Goal: Task Accomplishment & Management: Use online tool/utility

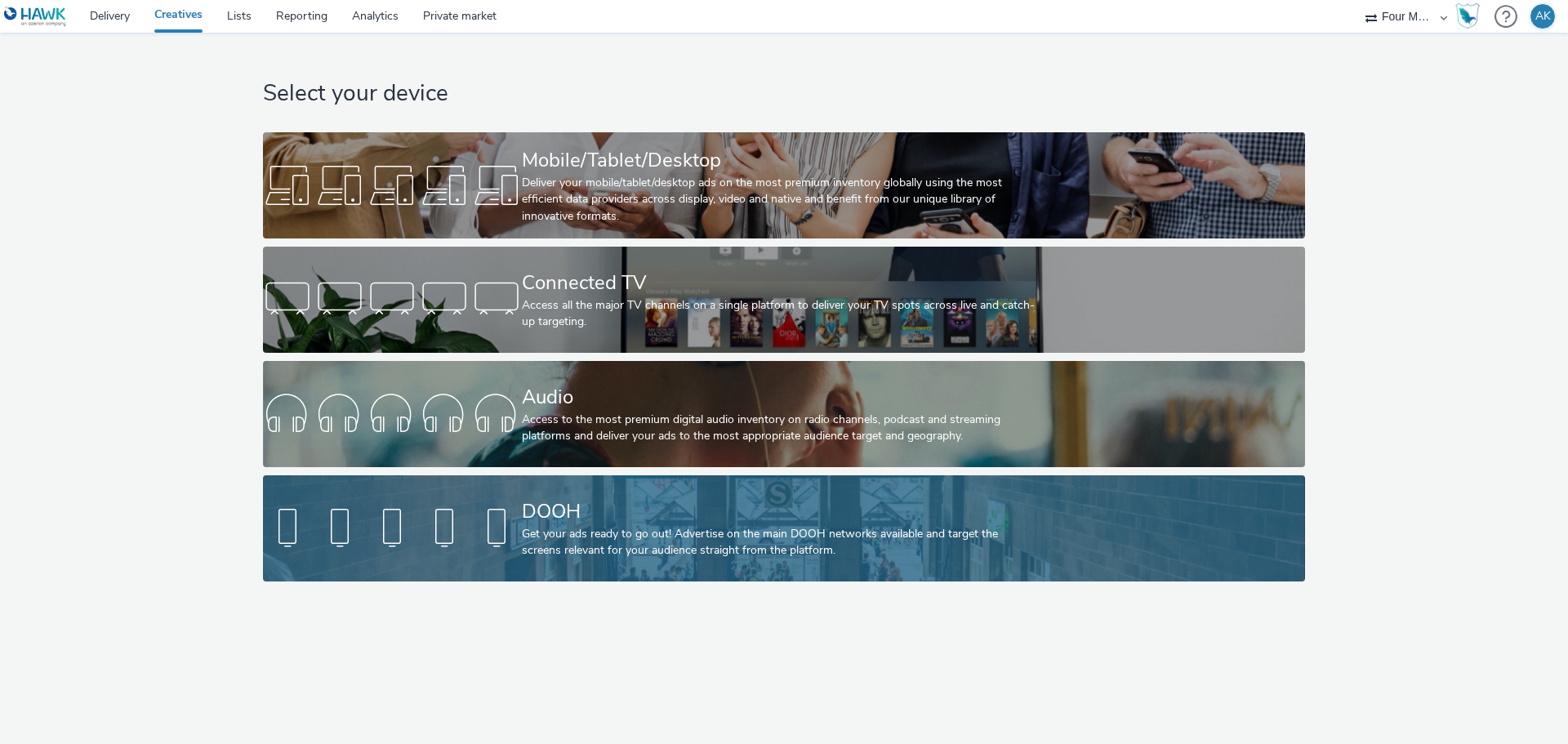
click at [703, 517] on div "DOOH" at bounding box center [780, 512] width 518 height 28
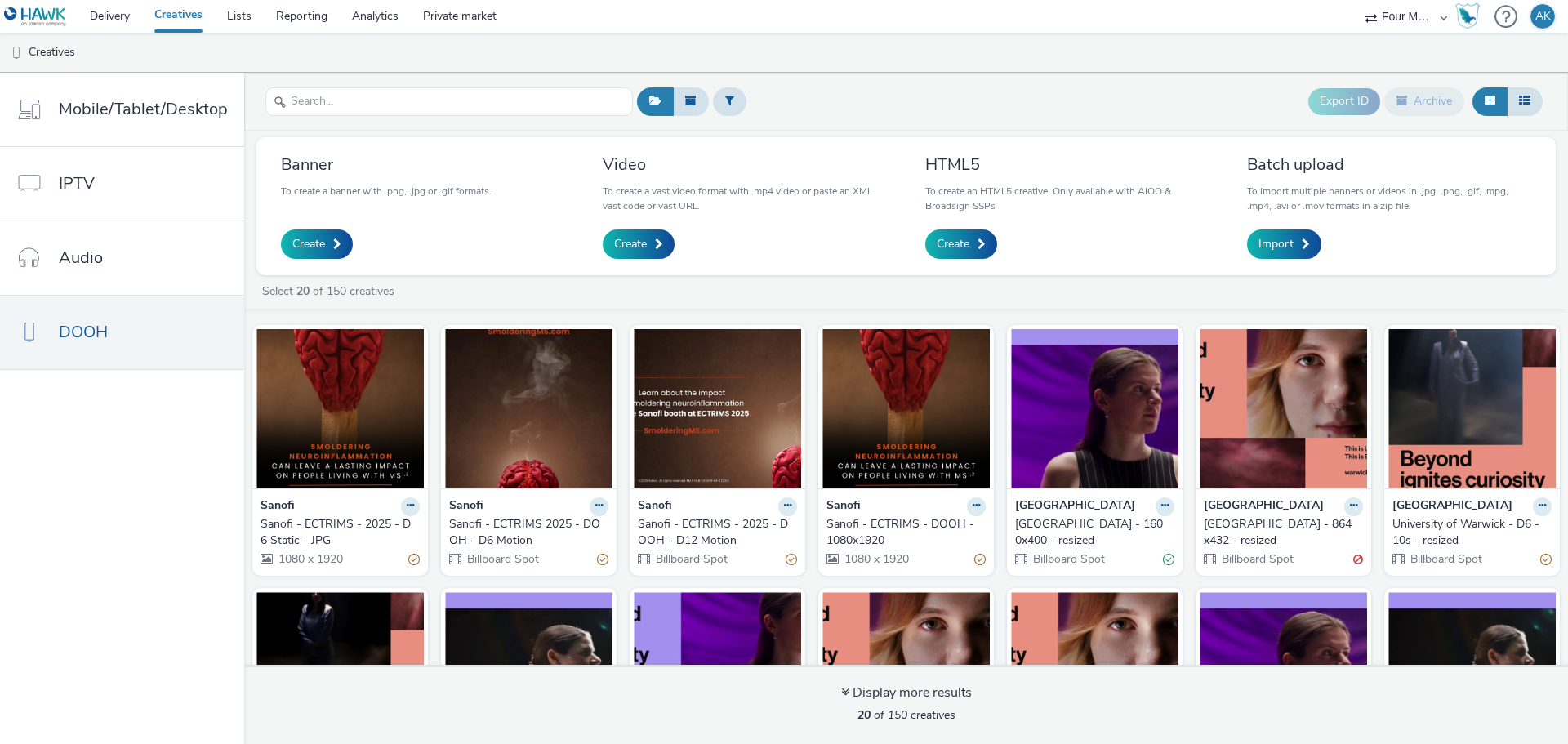
click at [329, 524] on div "Sanofi - ECTRIMS - 2025 - D6 Static - JPG" at bounding box center [337, 533] width 152 height 34
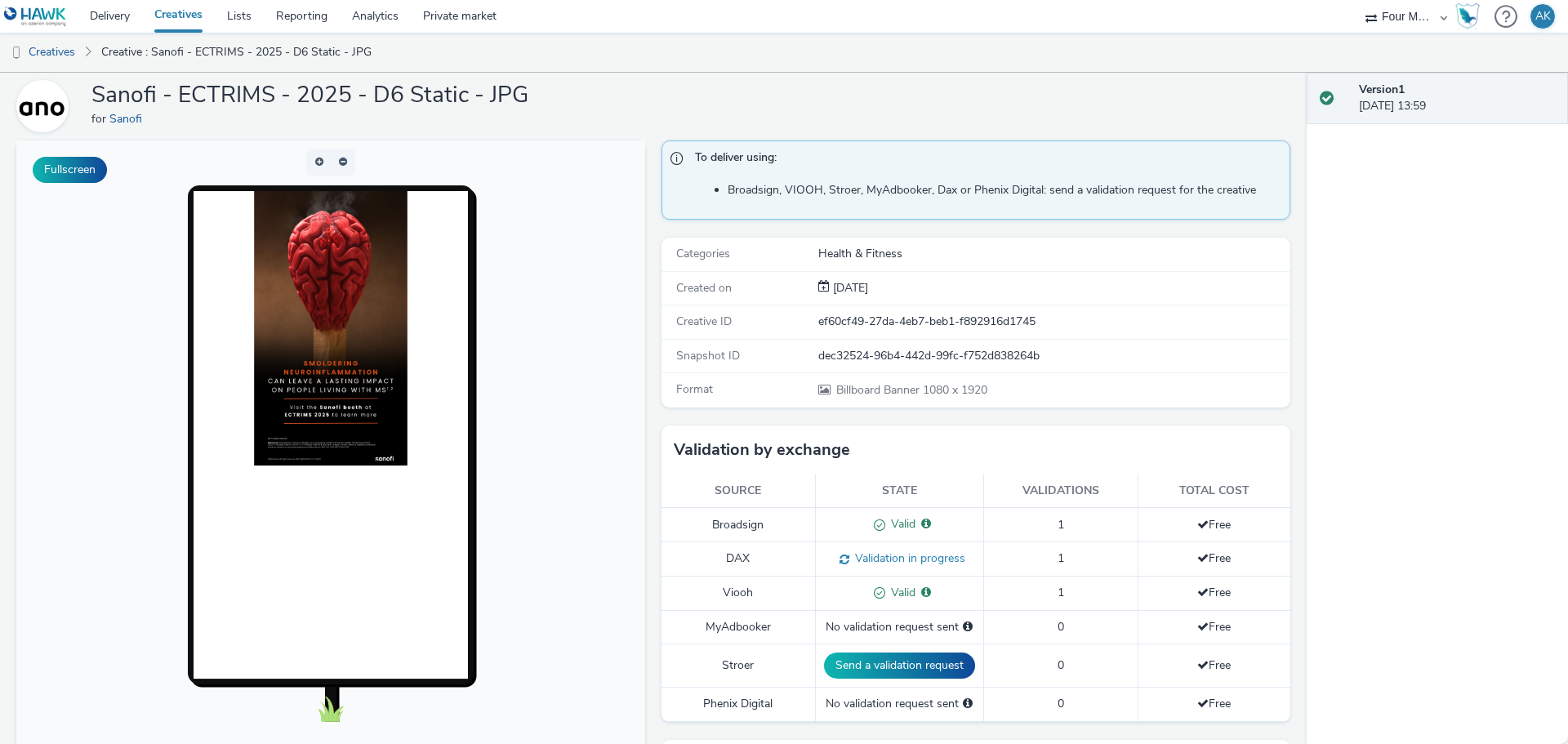
scroll to position [82, 0]
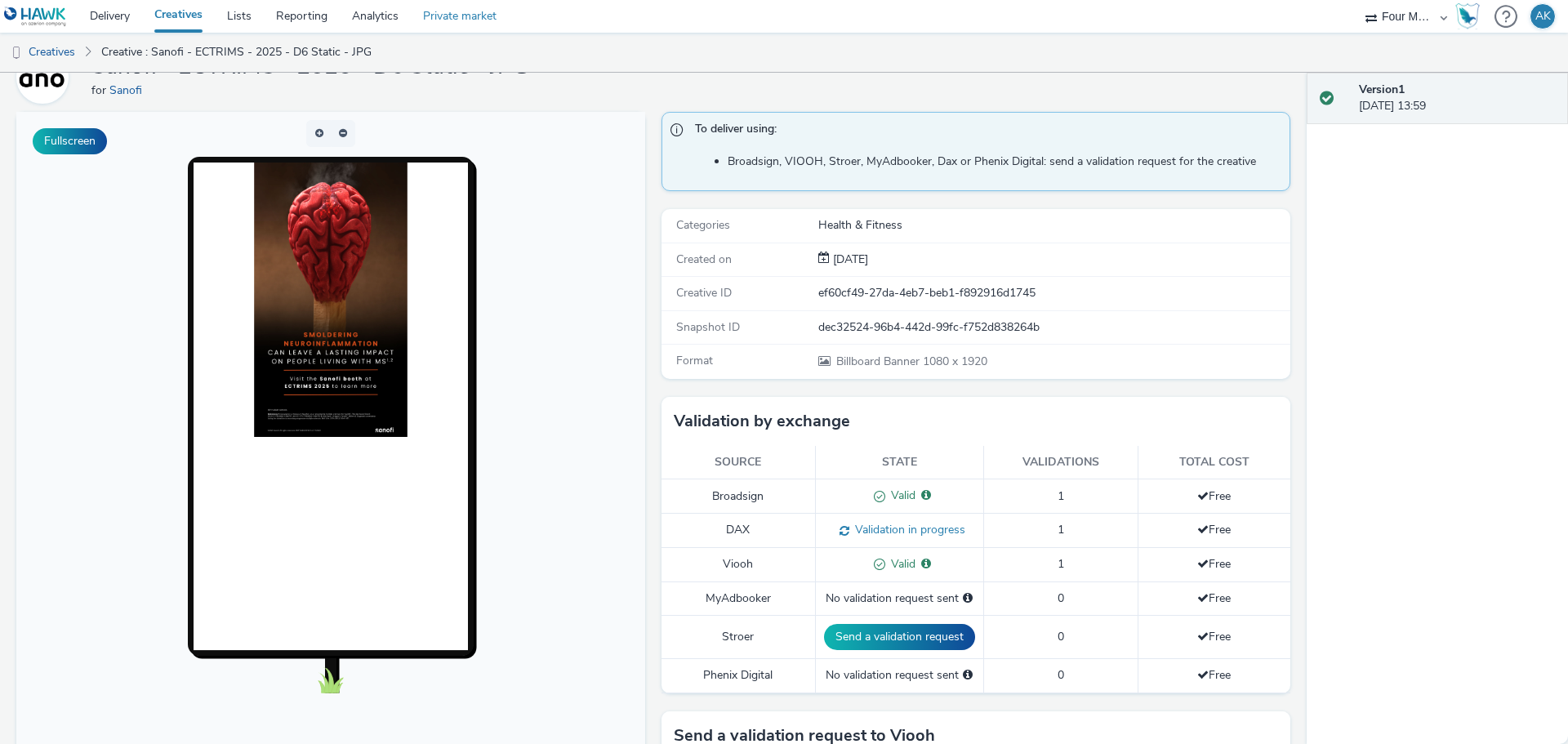
click at [467, 16] on link "Private market" at bounding box center [460, 16] width 98 height 33
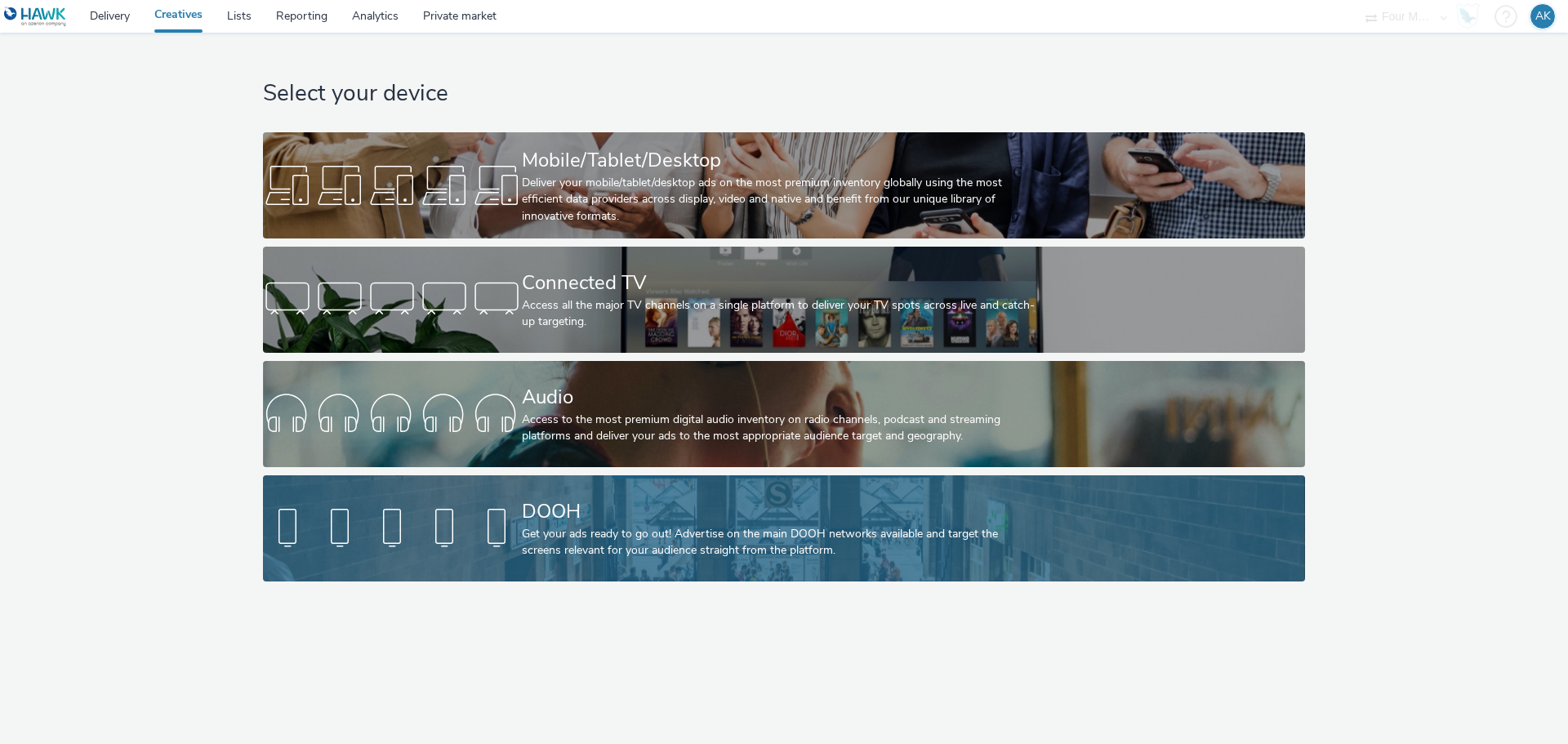
click at [655, 541] on div "Get your ads ready to go out! Advertise on the main DOOH networks available and…" at bounding box center [780, 543] width 518 height 34
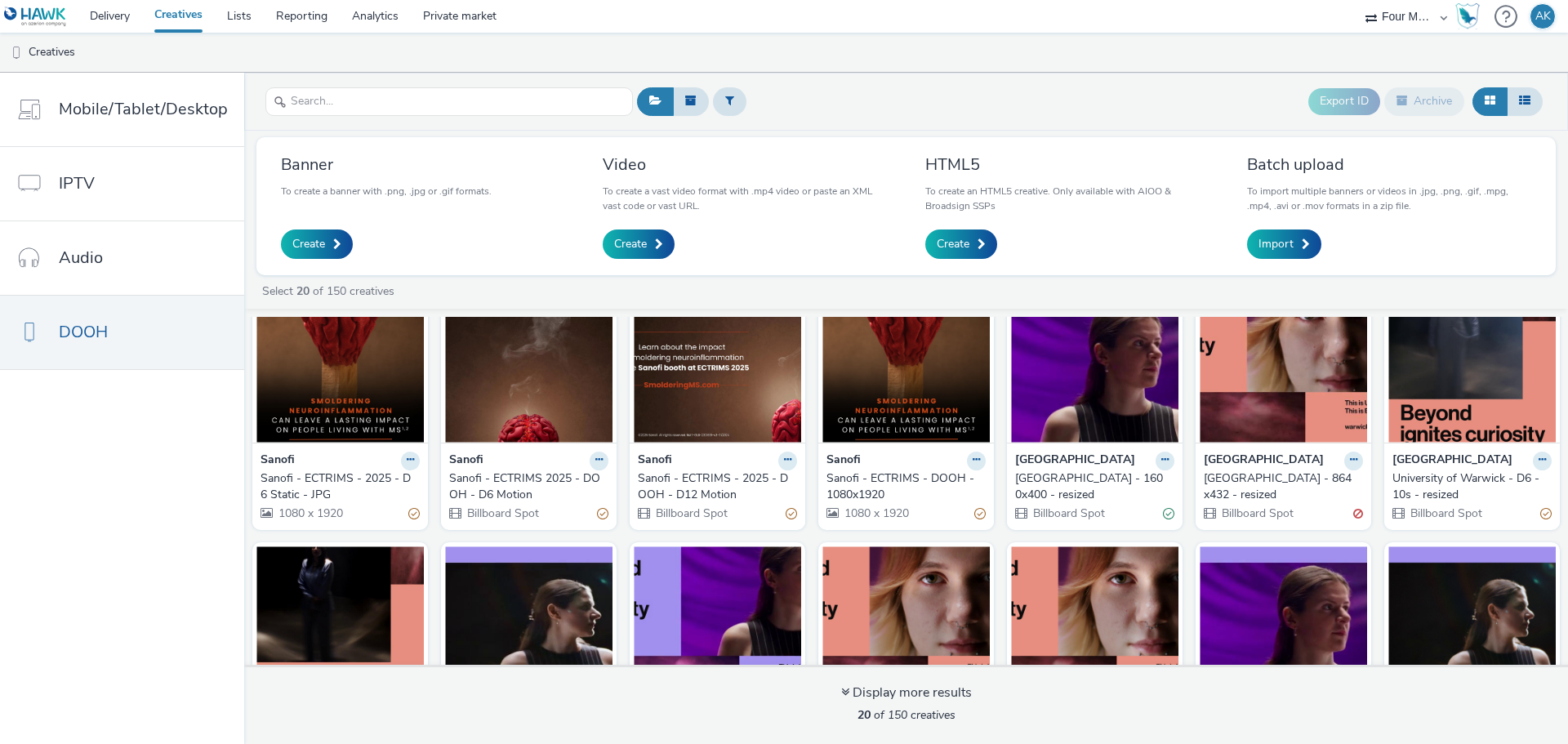
scroll to position [82, 0]
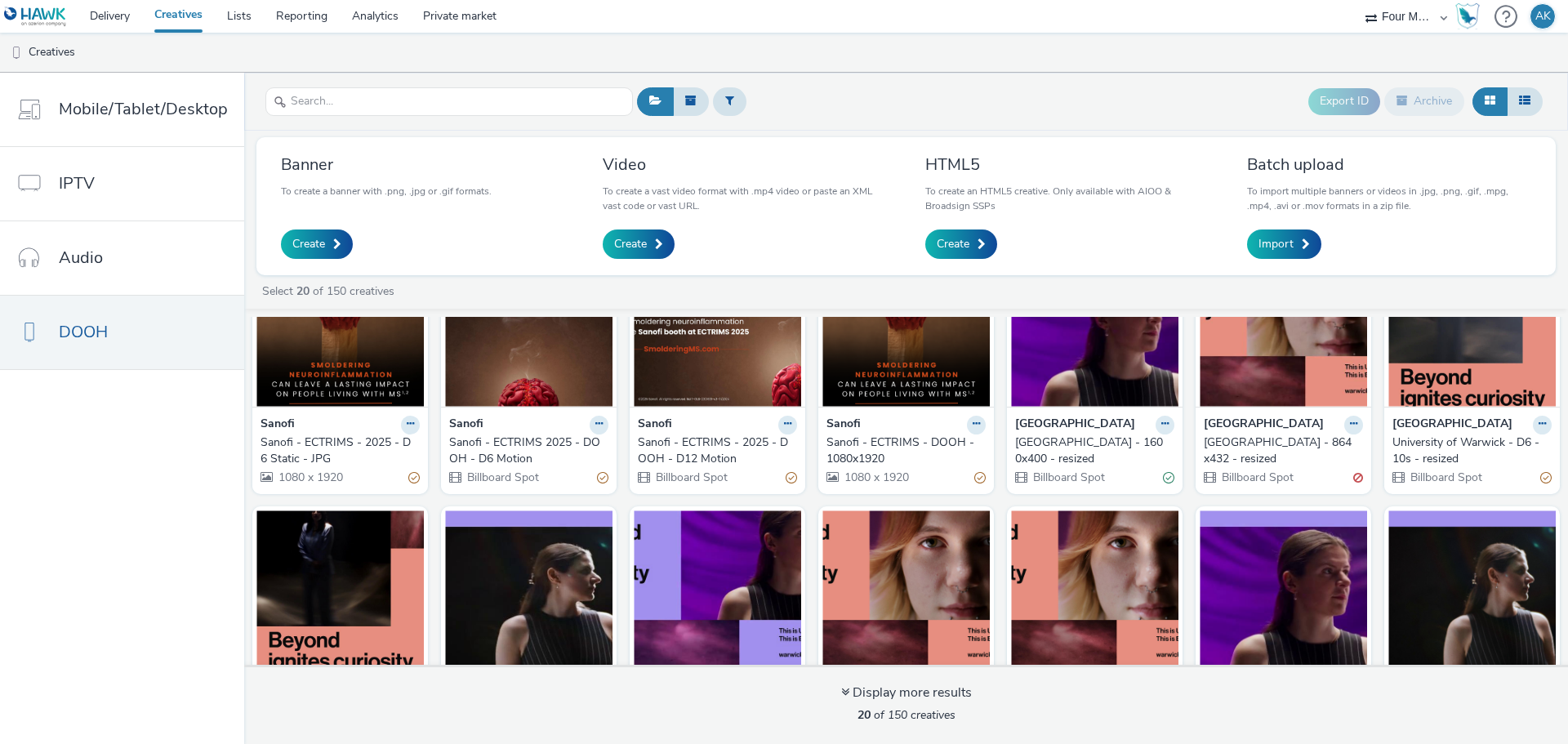
click at [339, 364] on img at bounding box center [340, 326] width 167 height 159
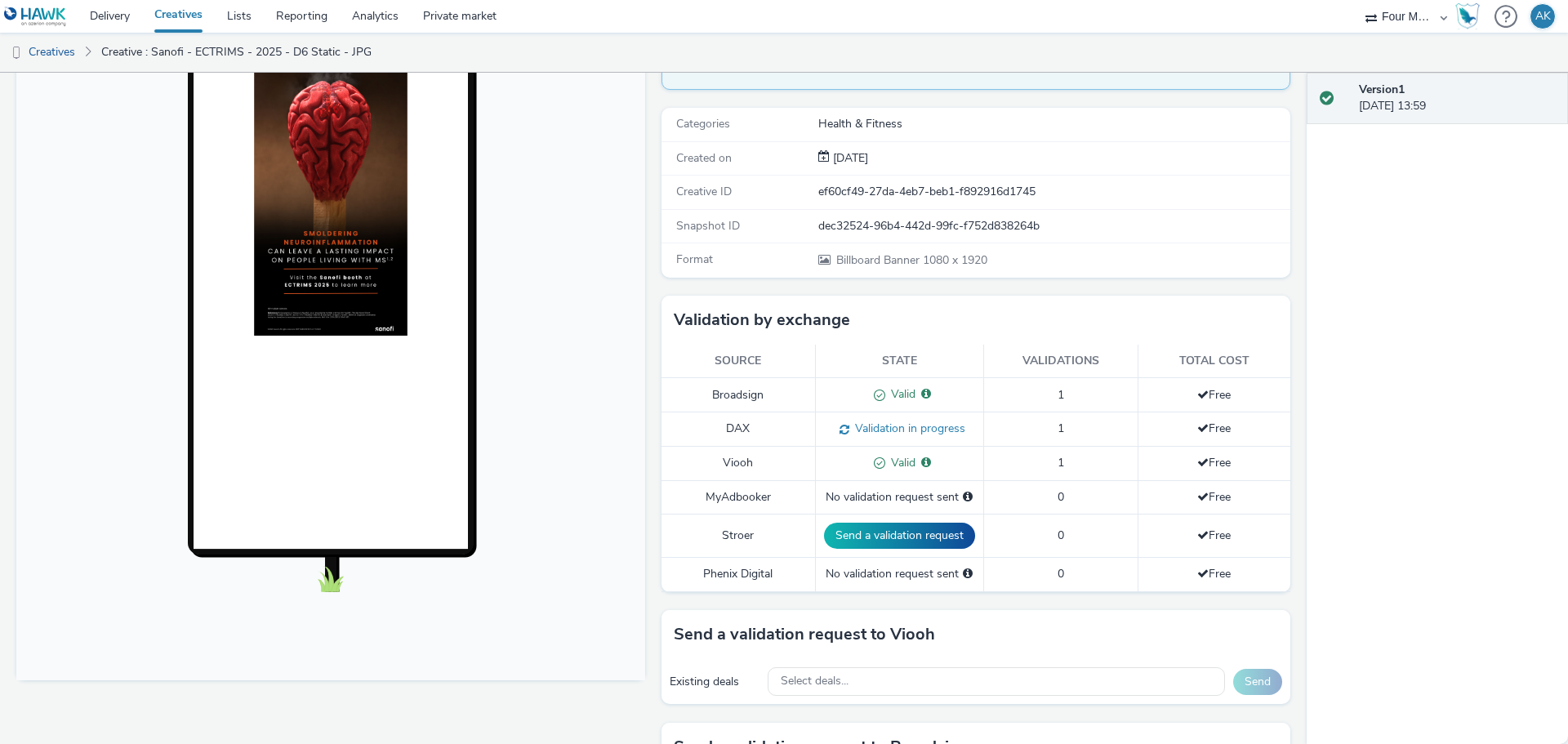
scroll to position [164, 0]
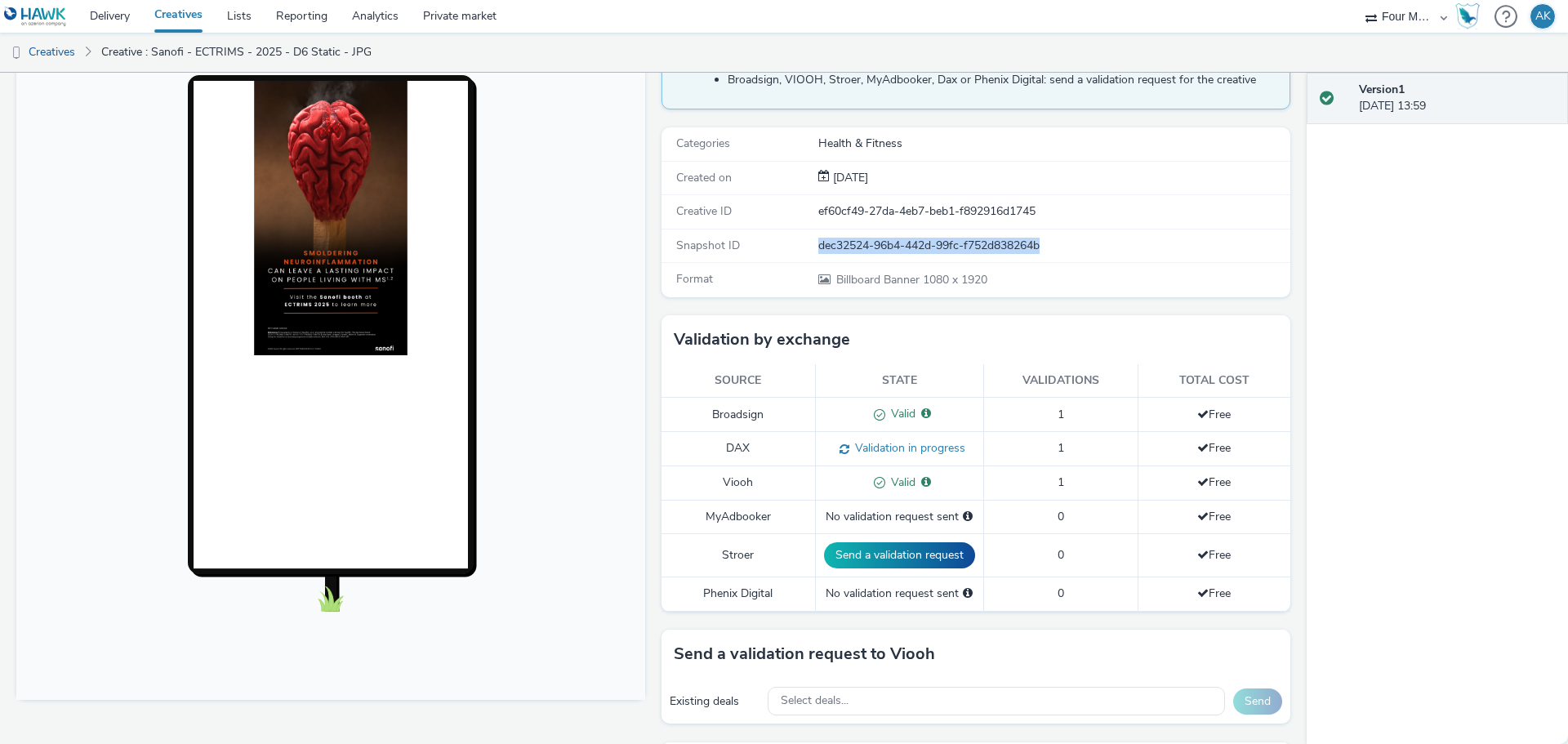
drag, startPoint x: 804, startPoint y: 245, endPoint x: 1088, endPoint y: 241, distance: 284.0
click at [1088, 241] on div "Snapshot ID dec32524-96b4-442d-99fc-f752d838264b" at bounding box center [976, 246] width 629 height 34
copy div "dec32524-96b4-442d-99fc-f752d838264b"
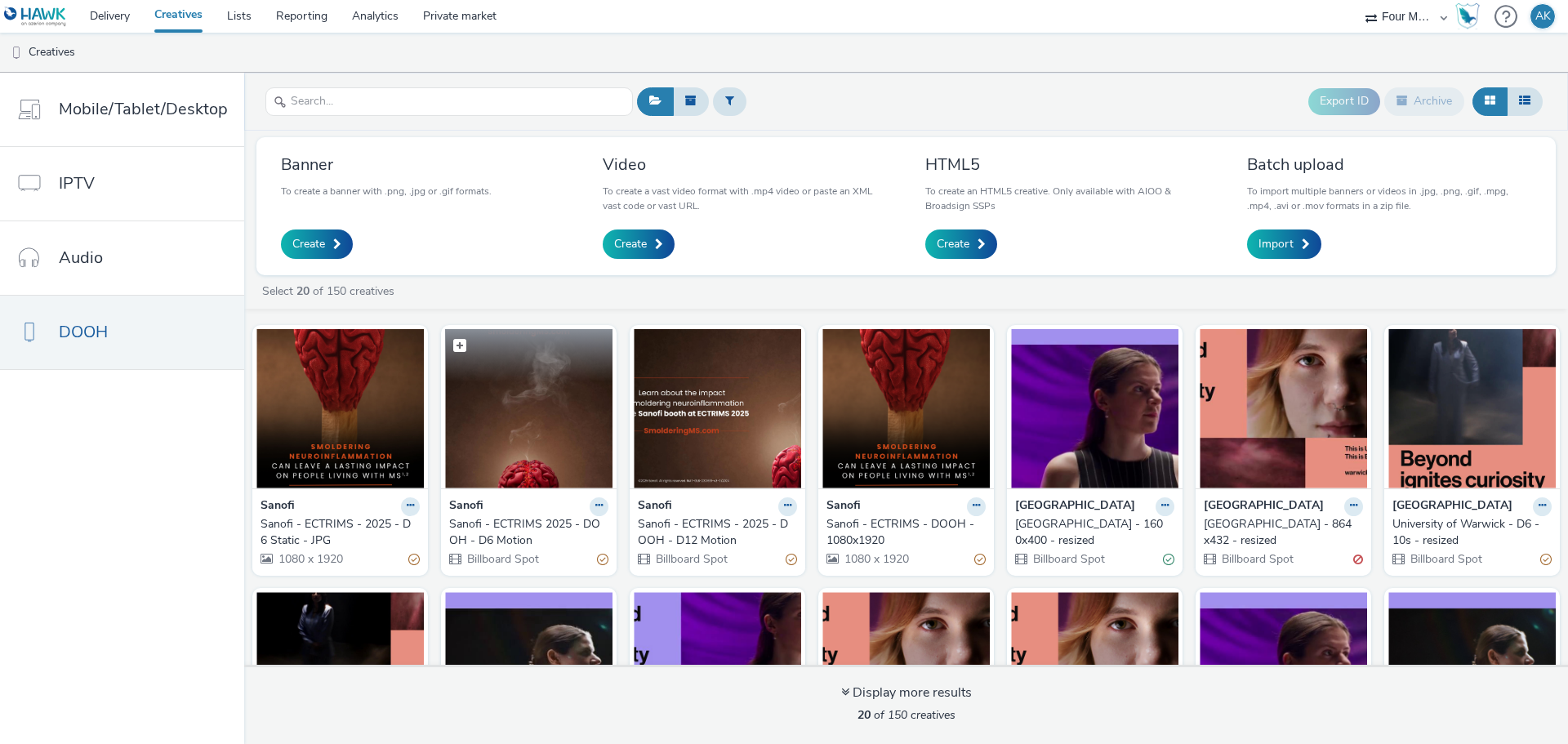
click at [534, 404] on img at bounding box center [528, 408] width 167 height 159
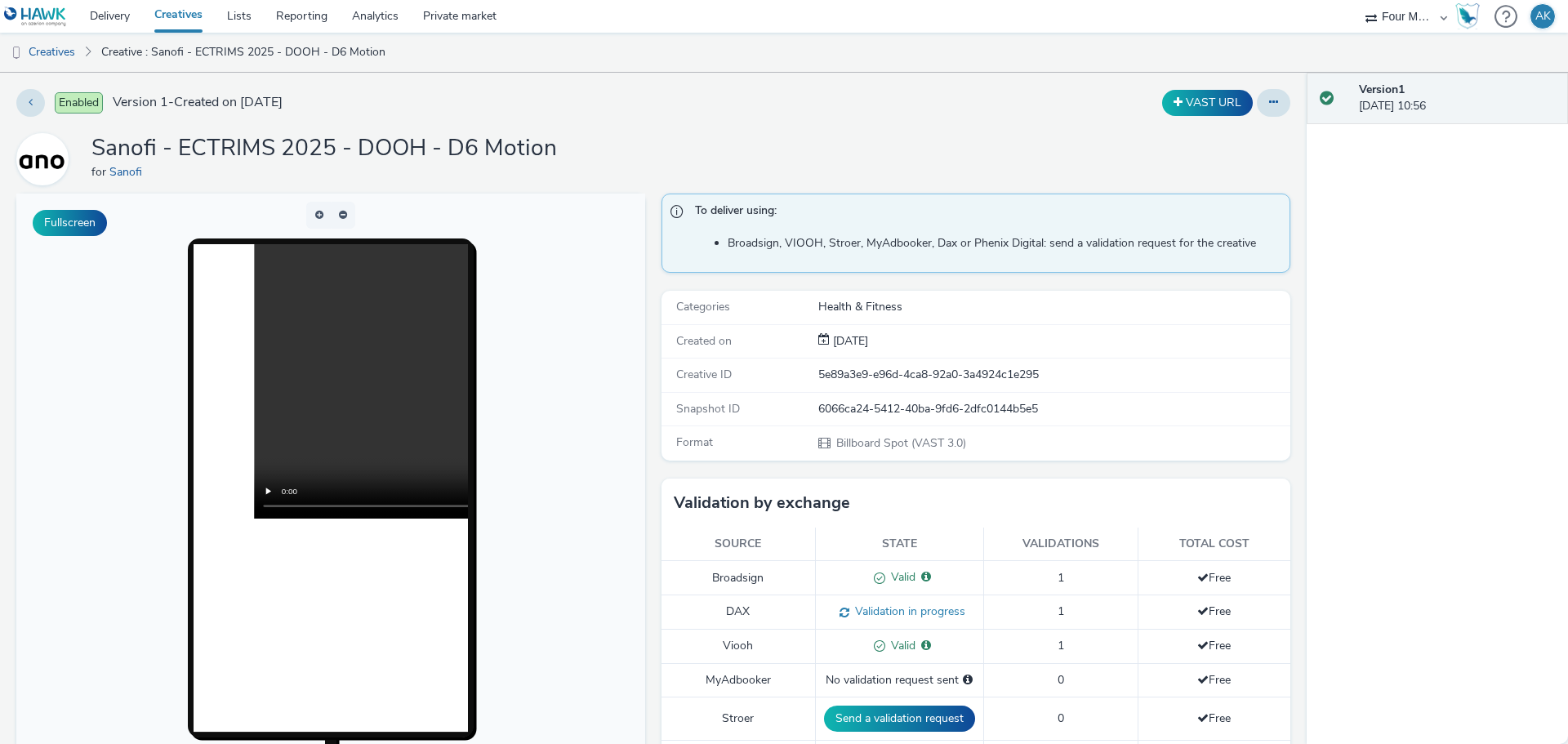
click at [856, 407] on div "6066ca24-5412-40ba-9fd6-2dfc0144b5e5" at bounding box center [1053, 408] width 470 height 16
copy div "6066ca24-5412-40ba-9fd6-2dfc0144b5e5"
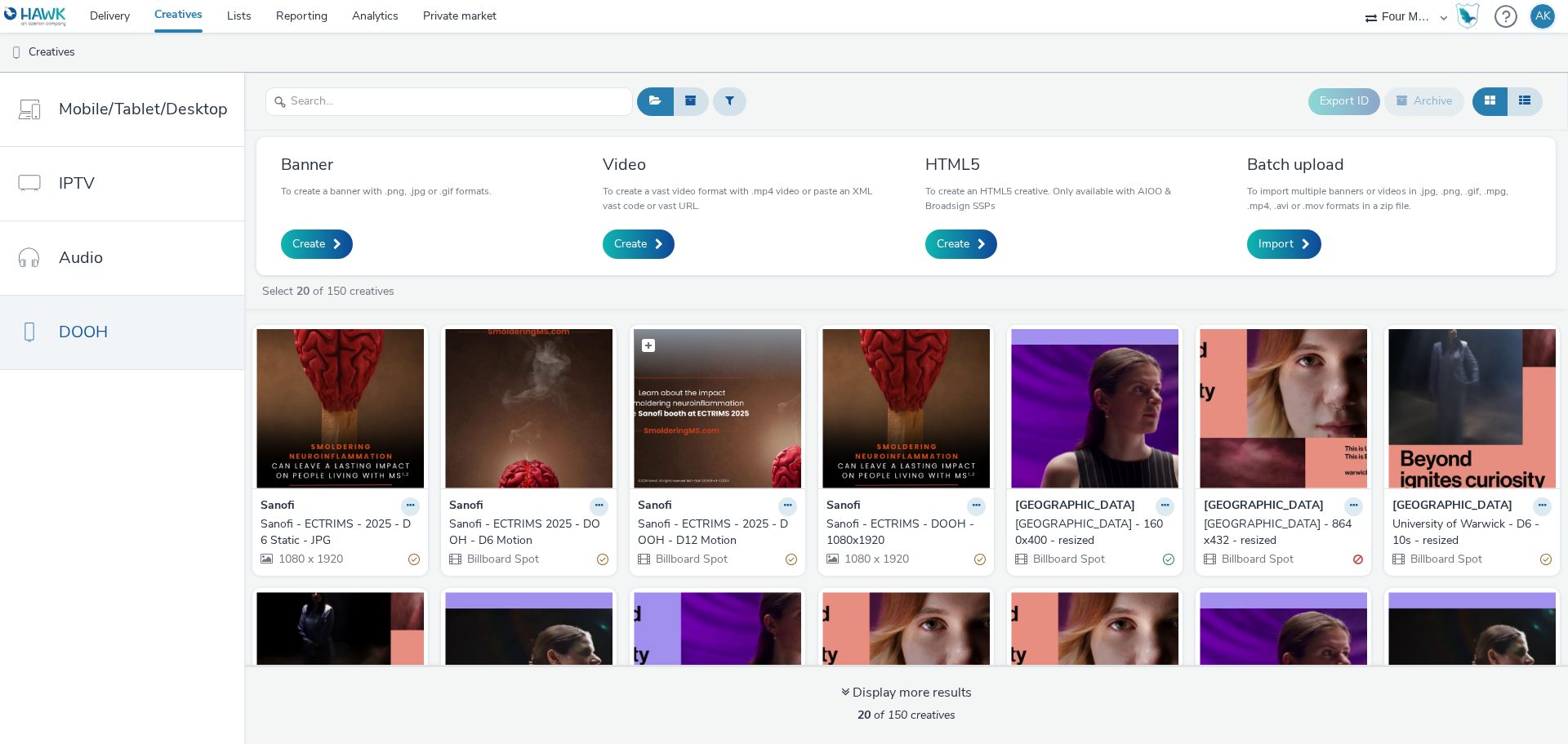
click at [704, 418] on img at bounding box center [717, 408] width 167 height 159
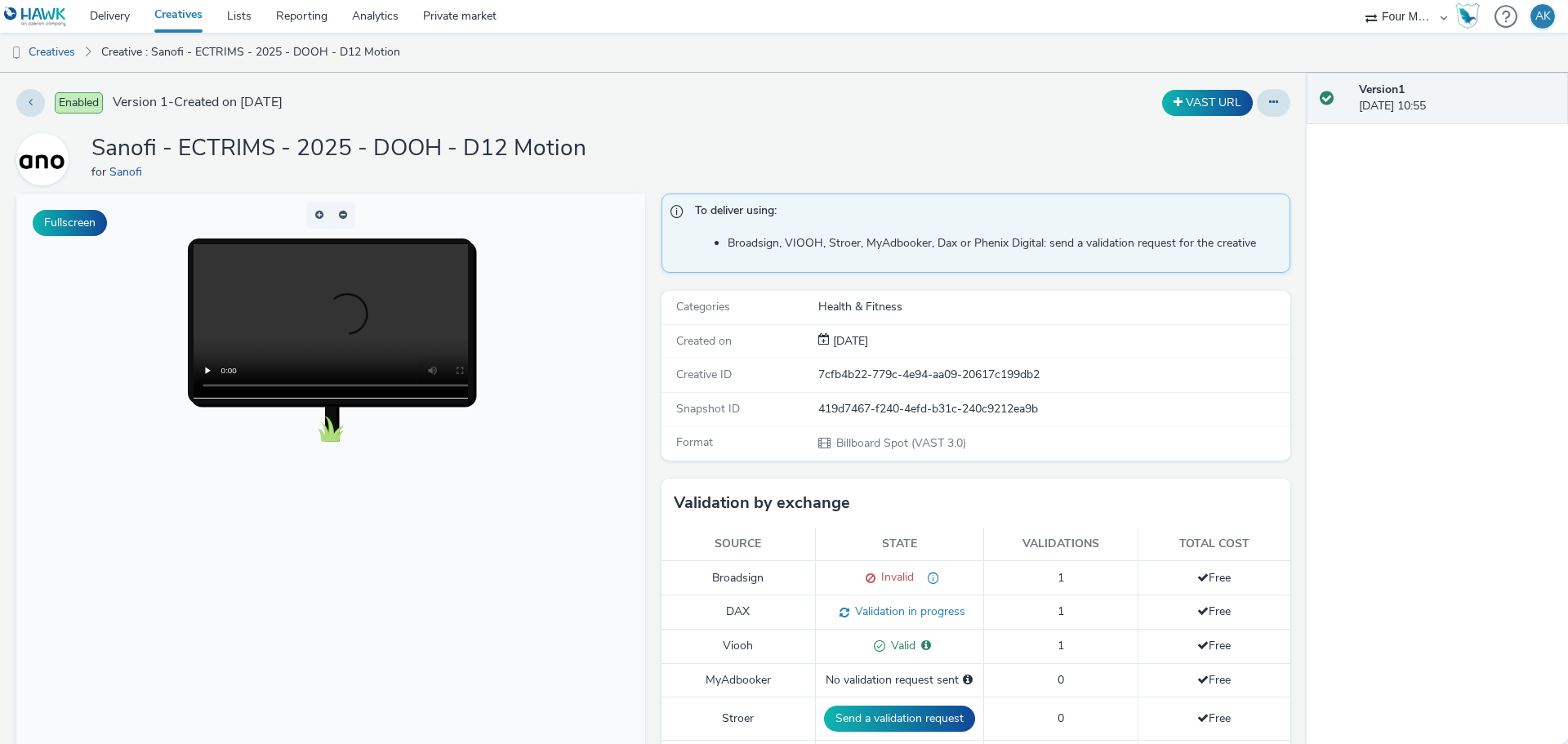
click at [858, 406] on div "419d7467-f240-4efd-b31c-240c9212ea9b" at bounding box center [1053, 408] width 470 height 16
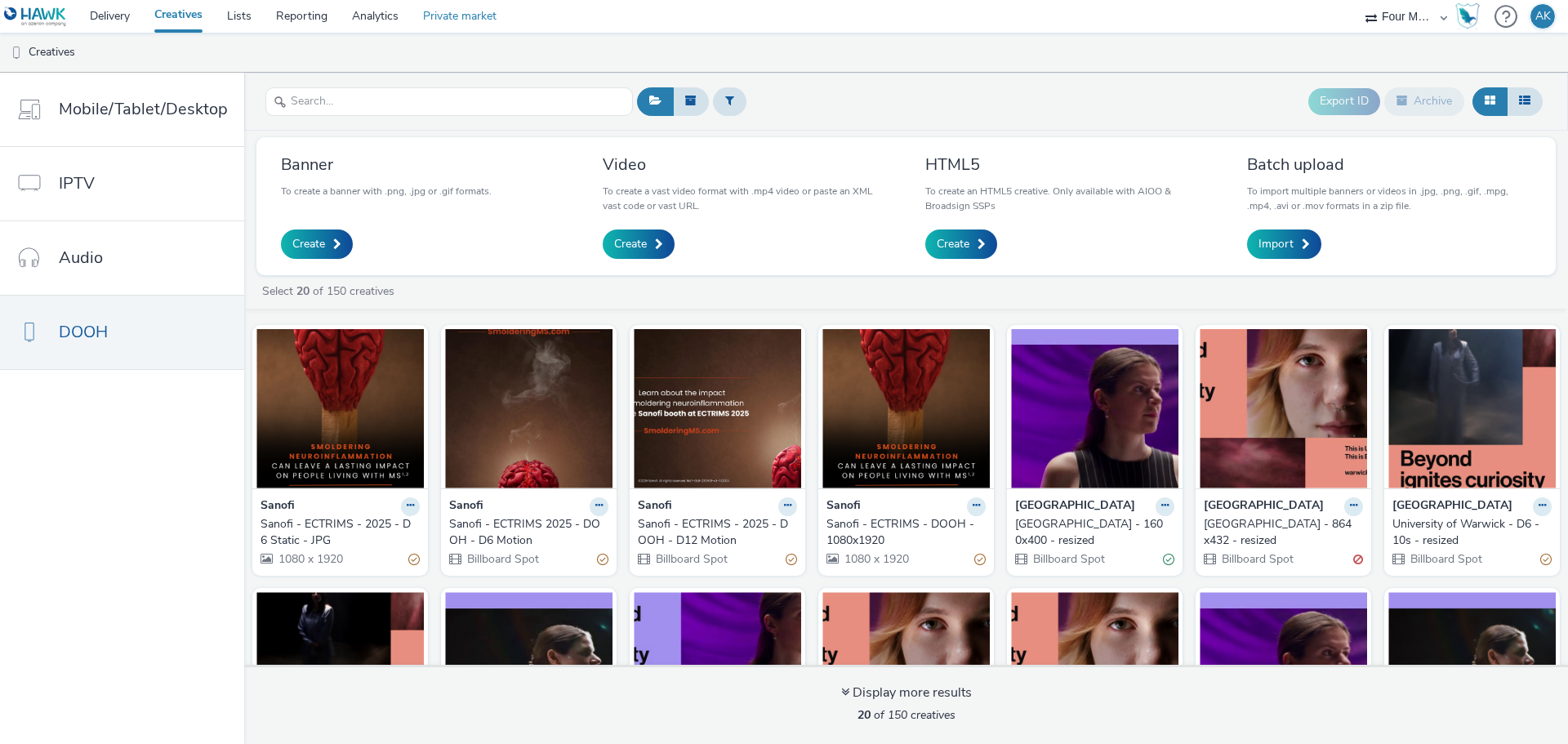
click at [466, 22] on link "Private market" at bounding box center [460, 16] width 98 height 33
